Goal: Transaction & Acquisition: Book appointment/travel/reservation

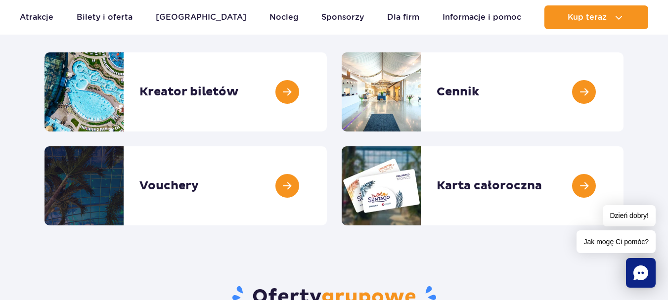
scroll to position [138, 0]
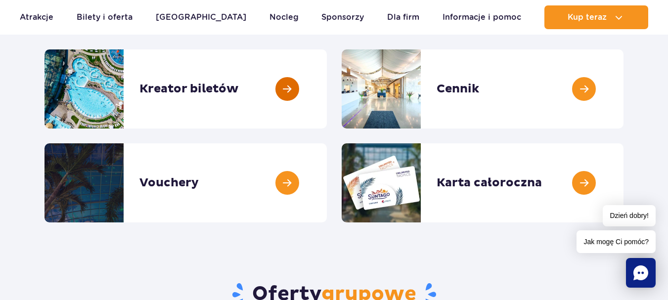
click at [327, 90] on link at bounding box center [327, 88] width 0 height 79
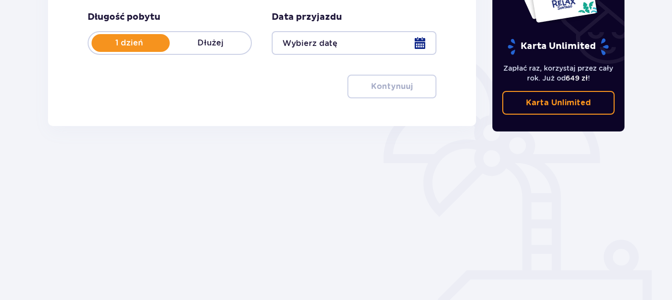
scroll to position [204, 0]
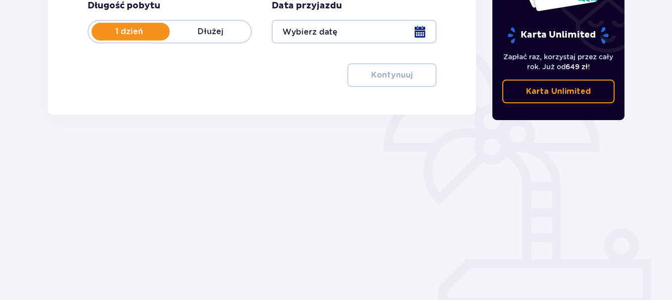
click at [436, 29] on div "Znajdź bilety Długość pobytu 1 dzień Dłużej Data przyjazdu Kontynuuj Przejdź do…" at bounding box center [262, 26] width 428 height 177
click at [403, 31] on div at bounding box center [354, 32] width 164 height 24
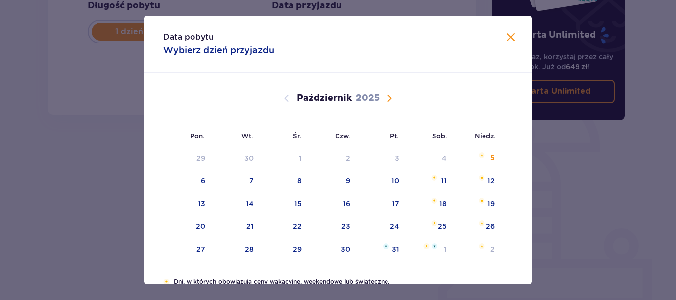
click at [389, 98] on span "Następny miesiąc" at bounding box center [389, 98] width 12 height 12
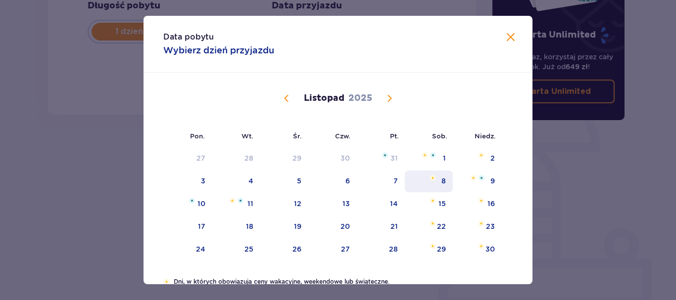
click at [442, 186] on div "8" at bounding box center [429, 182] width 48 height 22
type input "[DATE]"
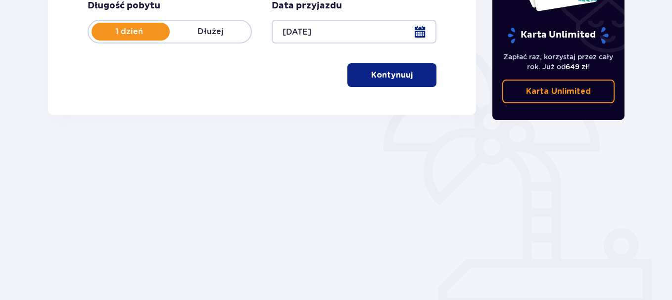
click at [398, 74] on p "Kontynuuj" at bounding box center [392, 75] width 42 height 11
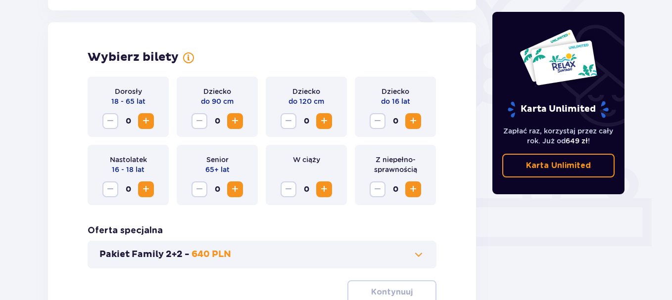
scroll to position [275, 0]
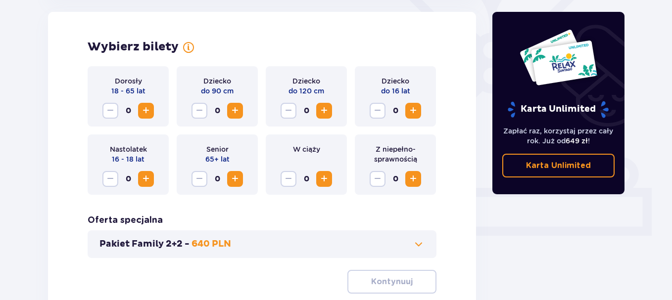
click at [147, 111] on span "Zwiększ" at bounding box center [146, 111] width 12 height 12
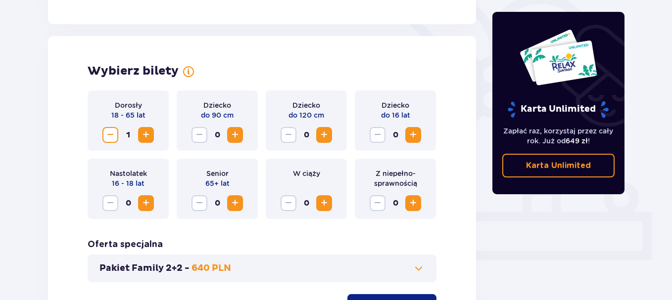
scroll to position [249, 0]
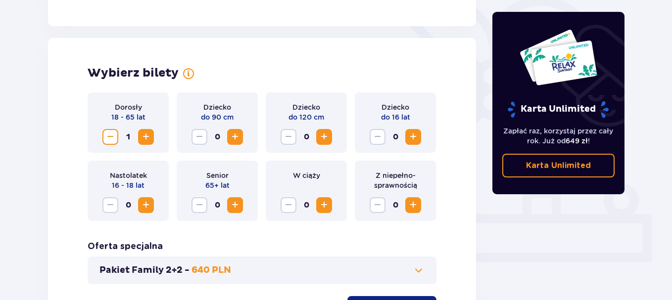
click at [141, 132] on span "Zwiększ" at bounding box center [146, 137] width 12 height 12
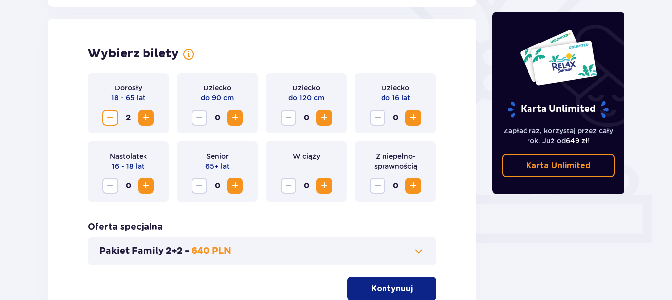
scroll to position [304, 0]
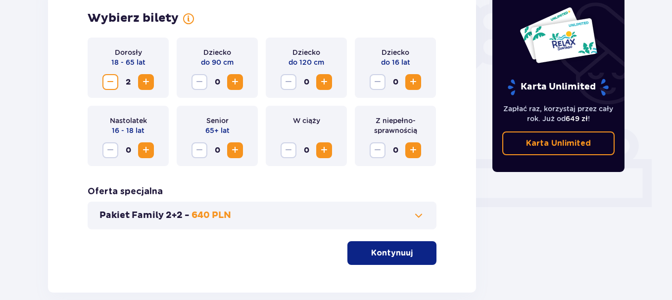
click at [395, 256] on p "Kontynuuj" at bounding box center [392, 253] width 42 height 11
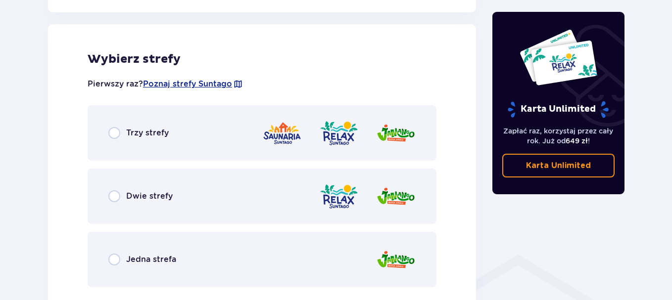
scroll to position [549, 0]
click at [112, 193] on input "radio" at bounding box center [114, 196] width 12 height 12
radio input "true"
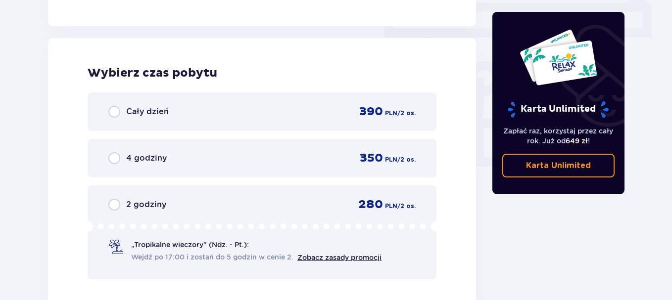
scroll to position [893, 0]
